Goal: Complete application form

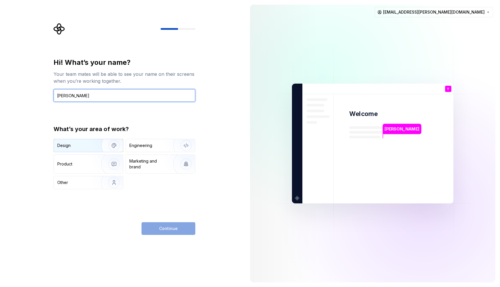
type input "[PERSON_NAME]"
click at [121, 149] on img "button" at bounding box center [110, 145] width 37 height 39
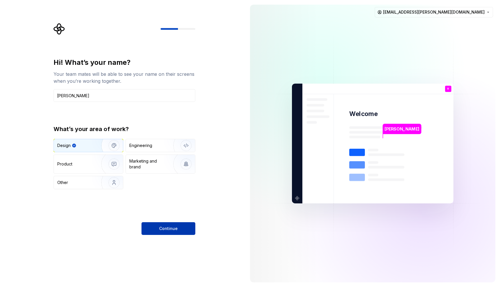
click at [167, 231] on span "Continue" at bounding box center [168, 229] width 19 height 6
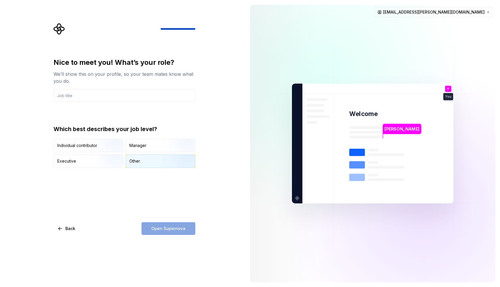
click at [145, 163] on div "Other" at bounding box center [160, 161] width 69 height 13
click at [116, 147] on img "button" at bounding box center [109, 152] width 37 height 39
click at [112, 96] on input "text" at bounding box center [125, 95] width 142 height 13
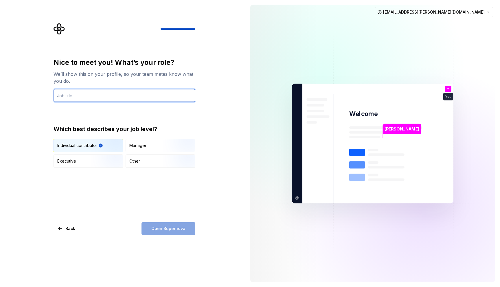
type input "D"
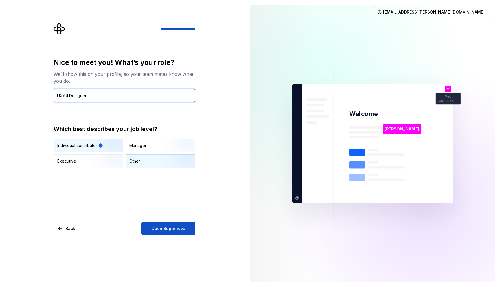
type input "UX/UI Designer"
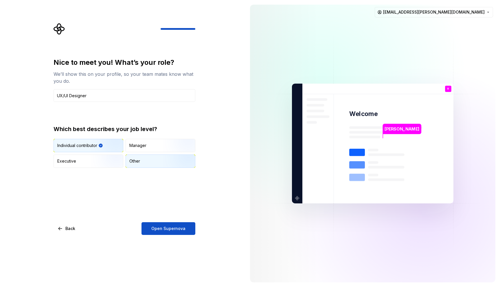
click at [158, 165] on div "Other" at bounding box center [160, 161] width 69 height 13
click at [171, 226] on span "Open Supernova" at bounding box center [168, 229] width 34 height 6
